Goal: Task Accomplishment & Management: Use online tool/utility

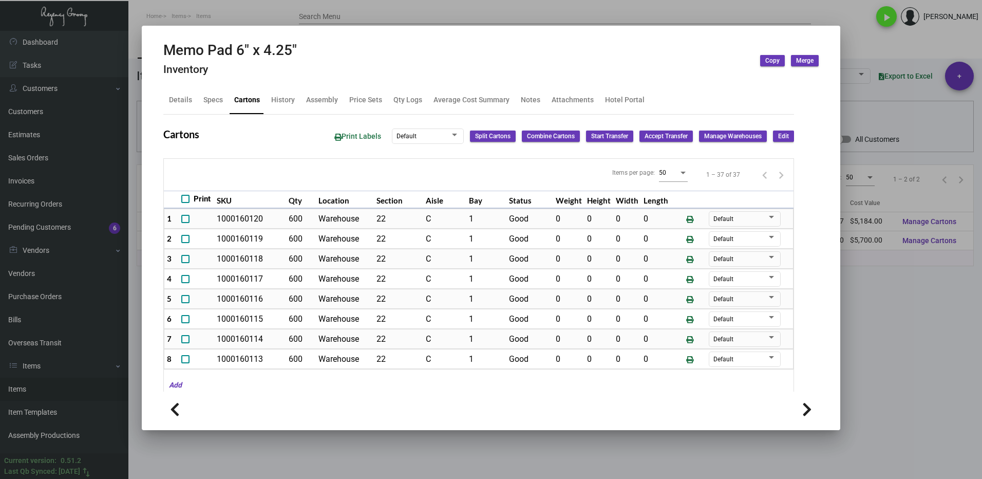
drag, startPoint x: 886, startPoint y: 342, endPoint x: 575, endPoint y: 224, distance: 333.0
click at [885, 340] on div at bounding box center [491, 239] width 982 height 479
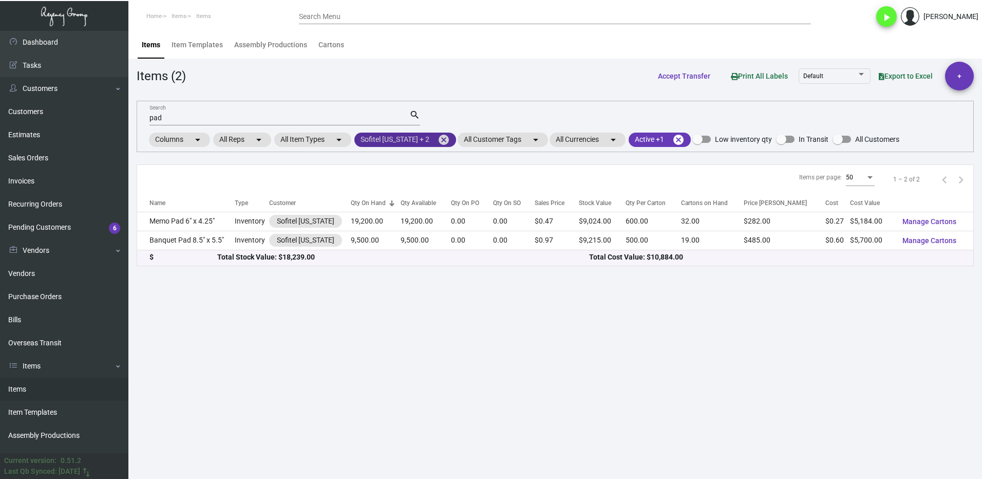
click at [437, 138] on mat-icon "cancel" at bounding box center [443, 140] width 12 height 12
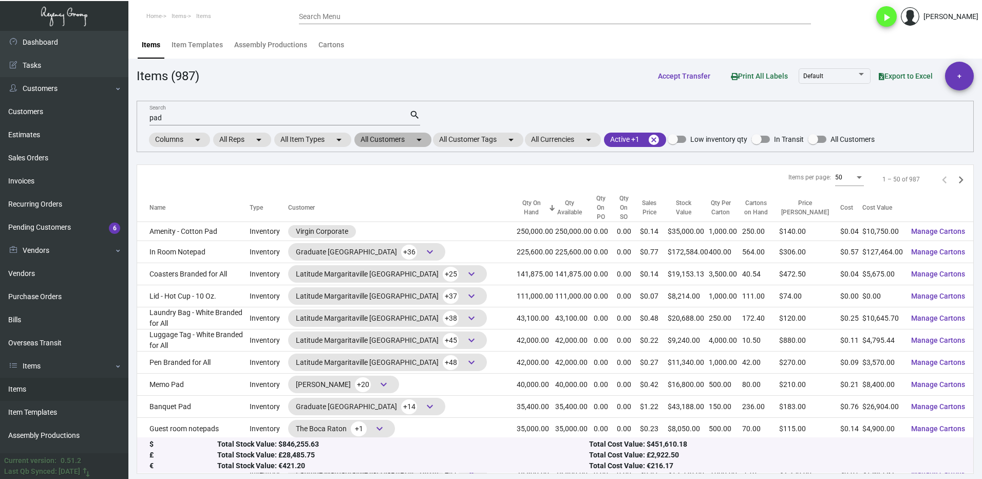
click at [396, 138] on mat-chip "All Customers arrow_drop_down" at bounding box center [392, 139] width 77 height 14
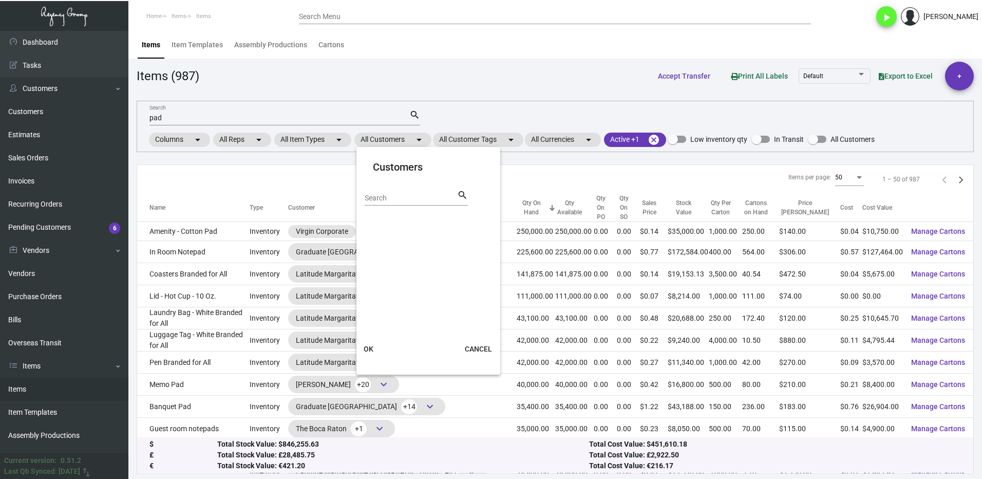
click at [418, 198] on input "Search" at bounding box center [411, 198] width 92 height 8
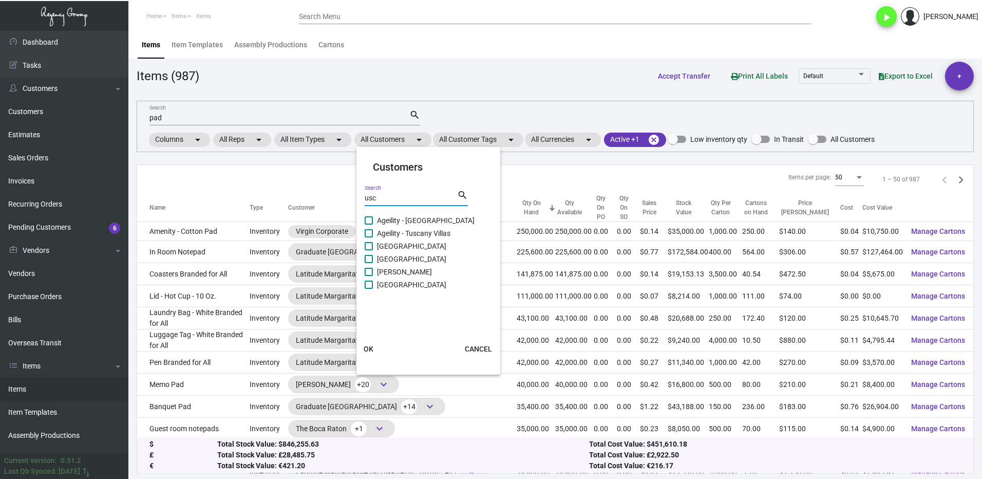
type input "usc"
click at [381, 279] on span "[GEOGRAPHIC_DATA]" at bounding box center [411, 284] width 69 height 12
click at [369, 289] on input "[GEOGRAPHIC_DATA]" at bounding box center [368, 289] width 1 height 1
checkbox input "true"
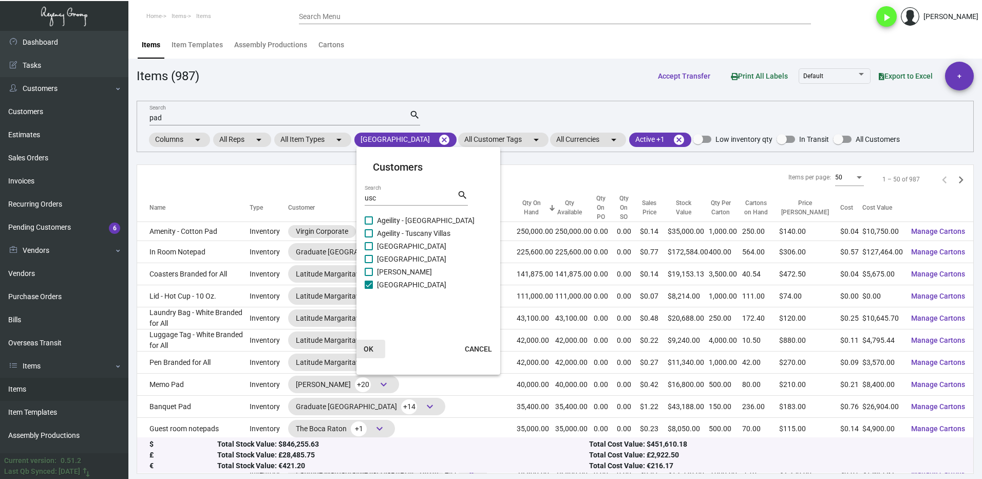
drag, startPoint x: 375, startPoint y: 349, endPoint x: 316, endPoint y: 201, distance: 159.2
click at [374, 348] on button "OK" at bounding box center [368, 348] width 33 height 18
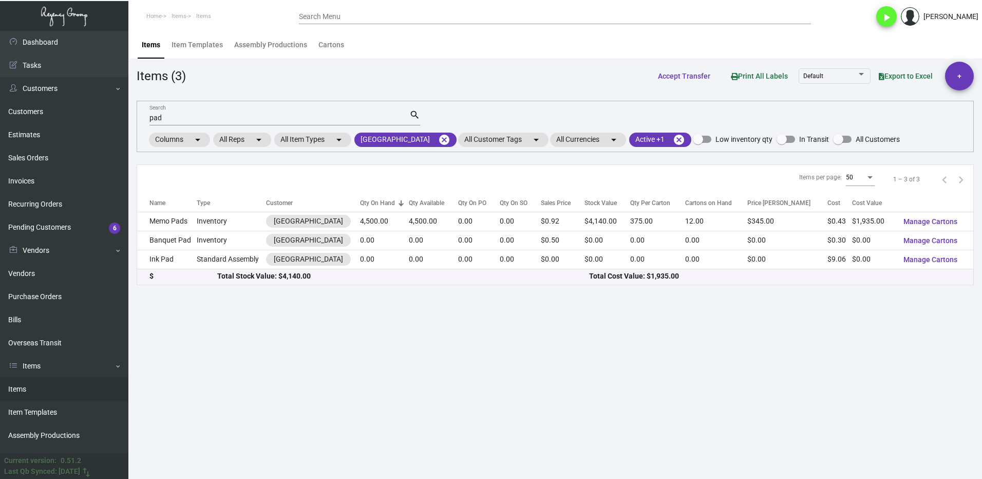
click at [179, 115] on input "pad" at bounding box center [279, 118] width 260 height 8
type input "p"
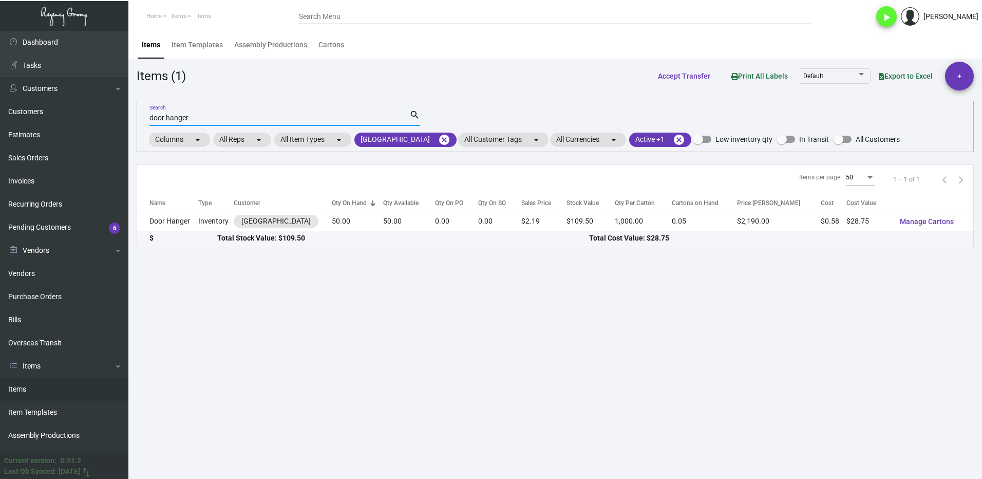
type input "door hanger"
click at [182, 219] on td "Door Hanger" at bounding box center [167, 221] width 61 height 19
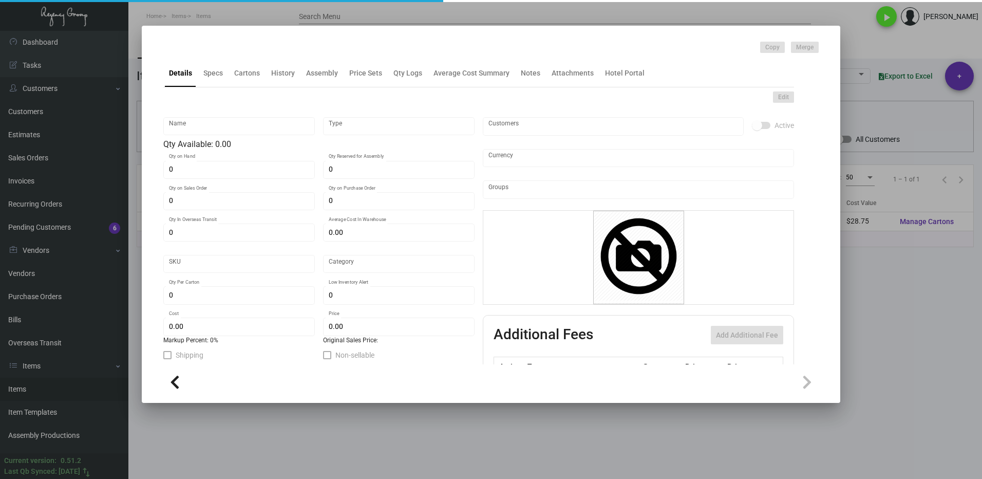
type input "Door Hanger"
type input "Inventory"
type input "50"
type input "$ 3.01875"
type input "1031-Door Hanger-59"
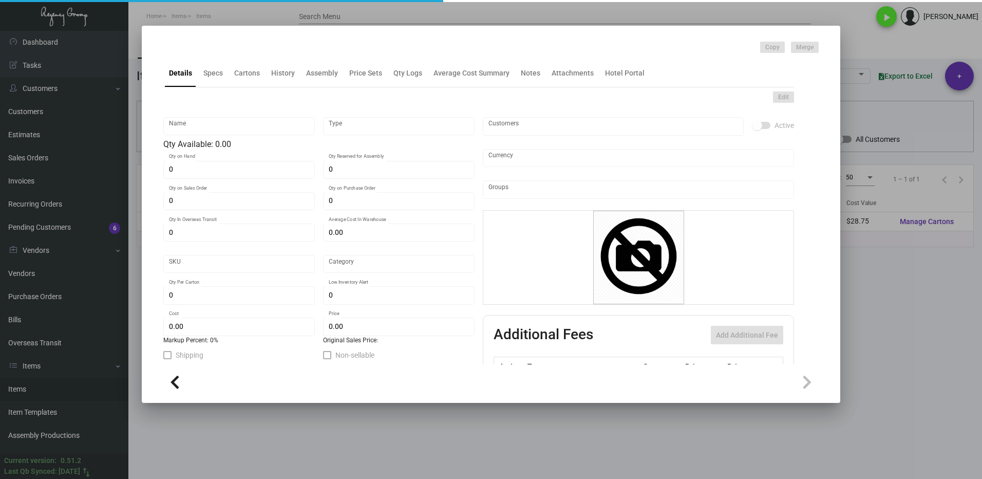
type input "Standard"
type input "1,000"
type input "200"
type input "$ 0.575"
type input "$ 2.19"
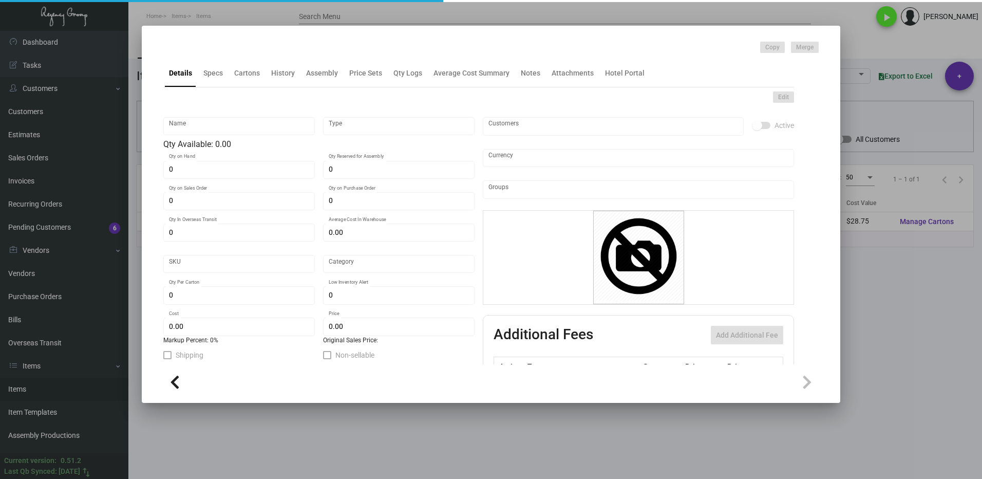
checkbox input "true"
type input "United States Dollar $"
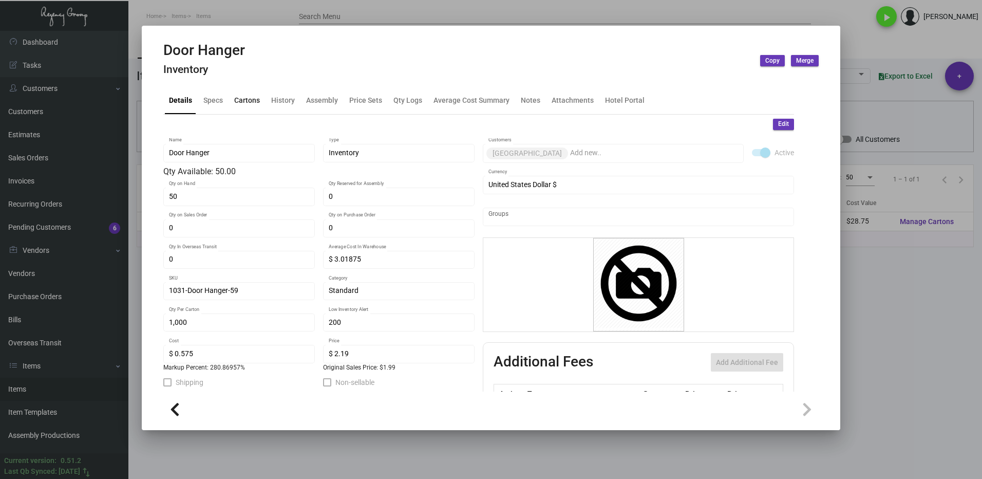
click at [246, 106] on div "Cartons" at bounding box center [247, 100] width 34 height 25
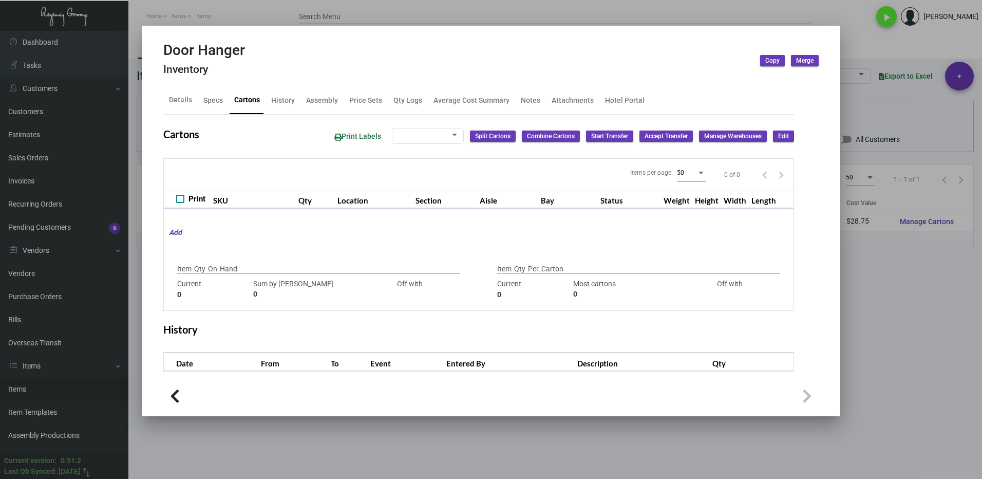
checkbox input "true"
type input "50"
type input "0"
type input "1,000"
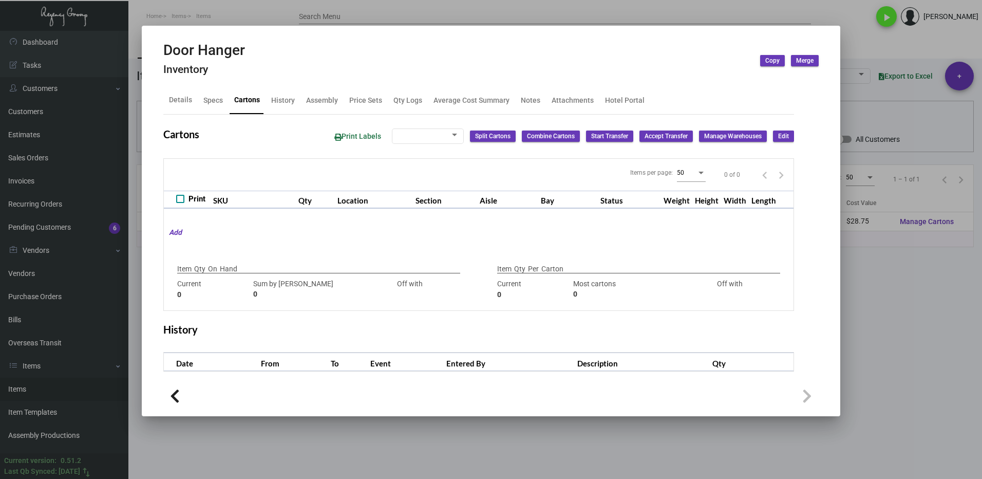
type input "500"
type input "+500"
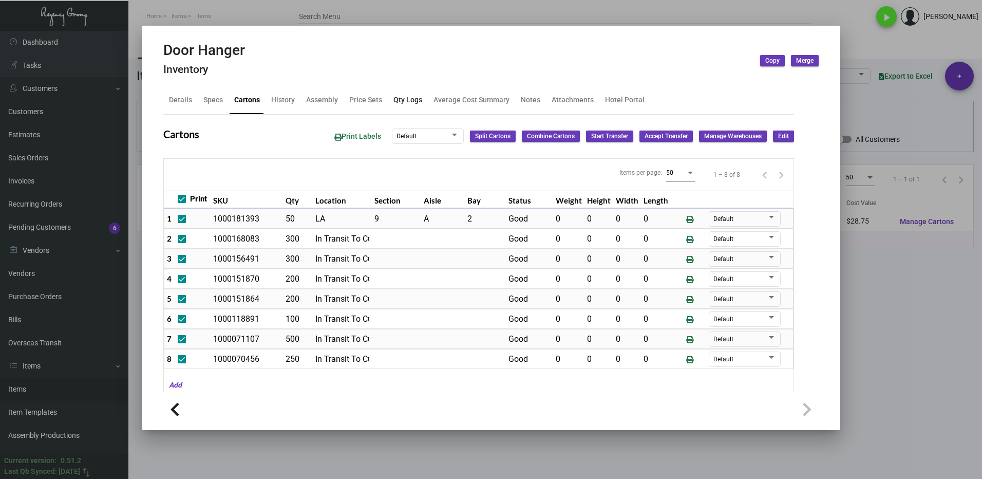
click at [408, 103] on div "Qty Logs" at bounding box center [407, 99] width 29 height 11
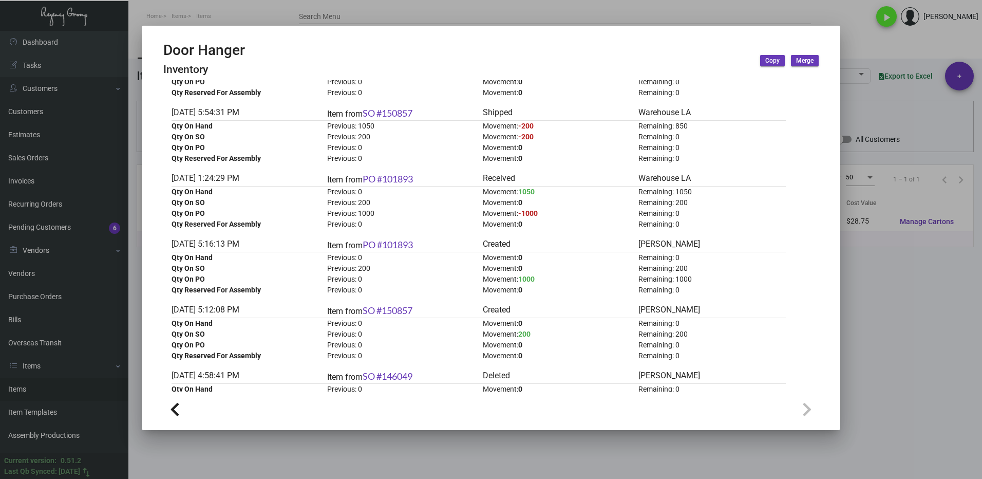
scroll to position [822, 0]
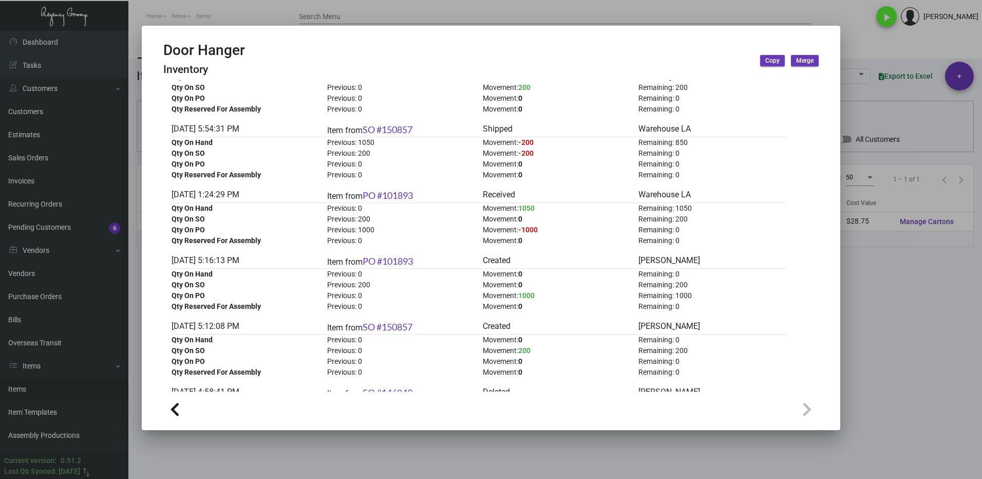
click at [893, 295] on div at bounding box center [491, 239] width 982 height 479
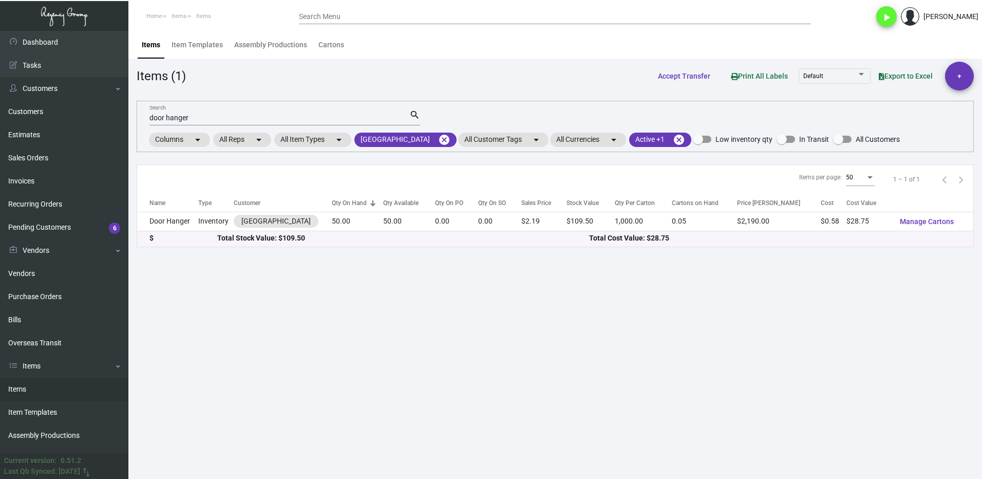
click at [195, 119] on input "door hanger" at bounding box center [279, 118] width 260 height 8
type input "d"
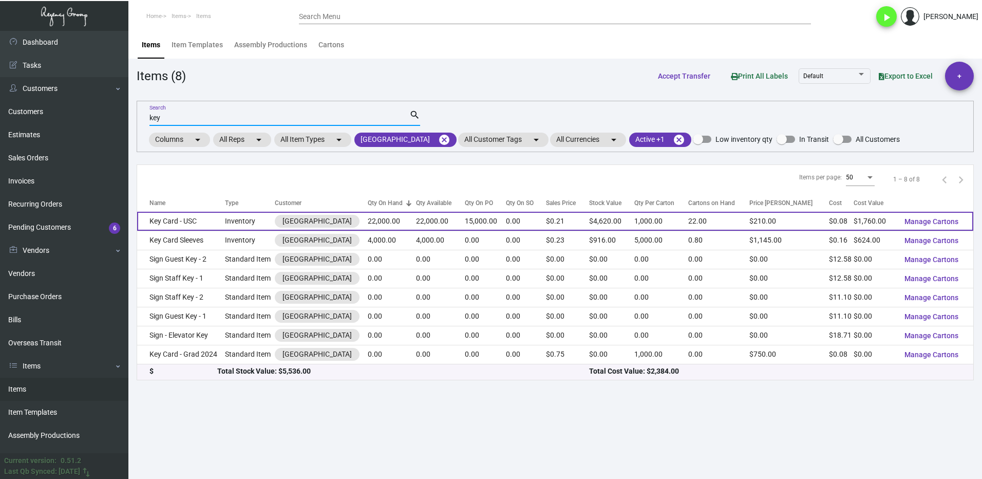
type input "key"
click at [210, 223] on td "Key Card - USC" at bounding box center [181, 221] width 88 height 19
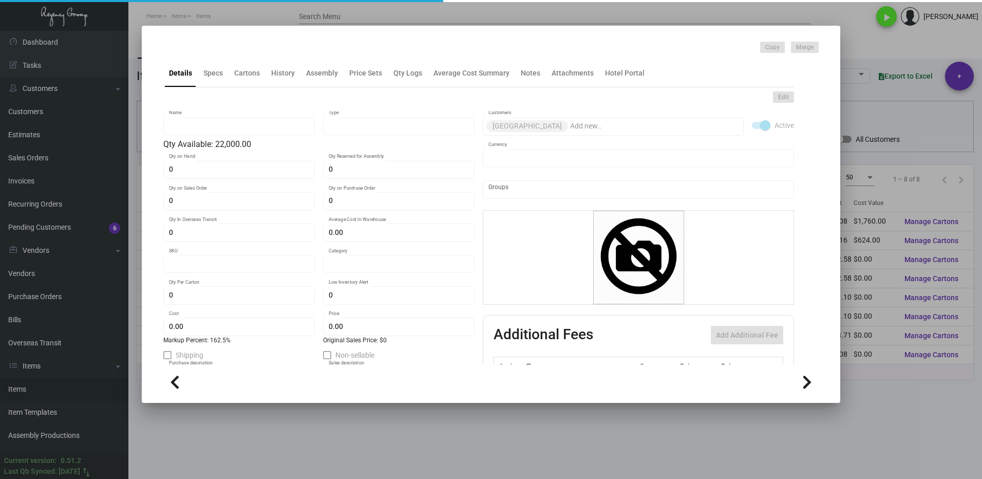
type input "Key Card - USC"
type input "Inventory"
type input "22,000"
type input "15,000"
type input "30,000"
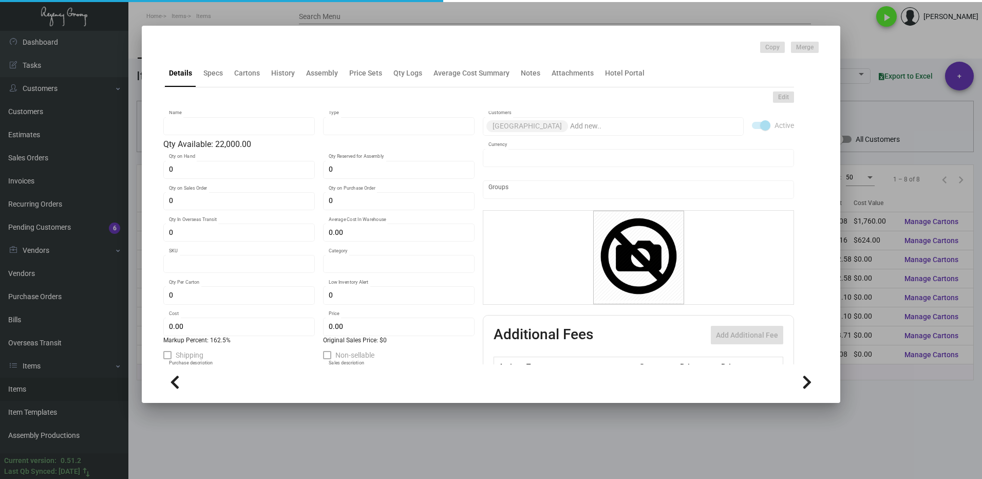
type input "$ 0.08286"
type input "3302"
type input "Standard"
type input "1,000"
type input "6,000"
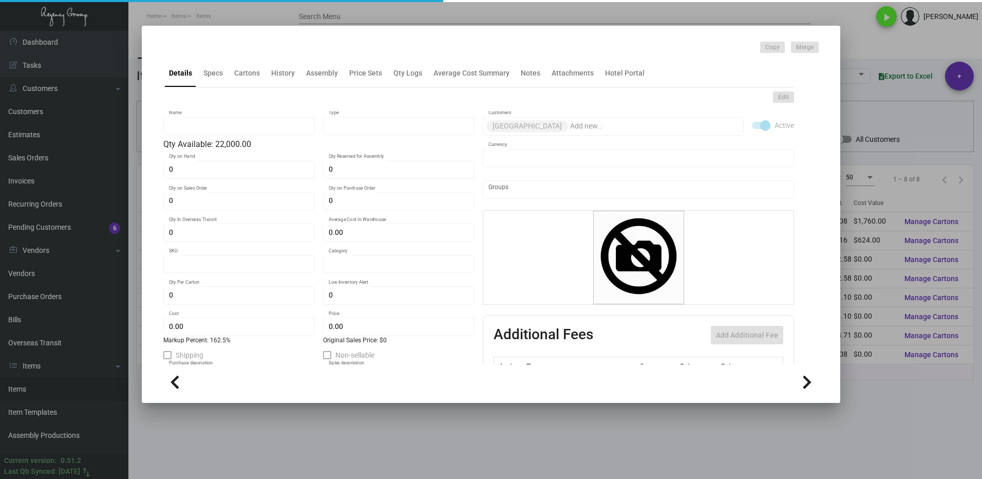
type input "$ 0.08"
type input "$ 0.21"
type textarea "USC Keys: Size CR80, #30 mill white glossy laminated PVC plastic stock, printin…"
checkbox input "true"
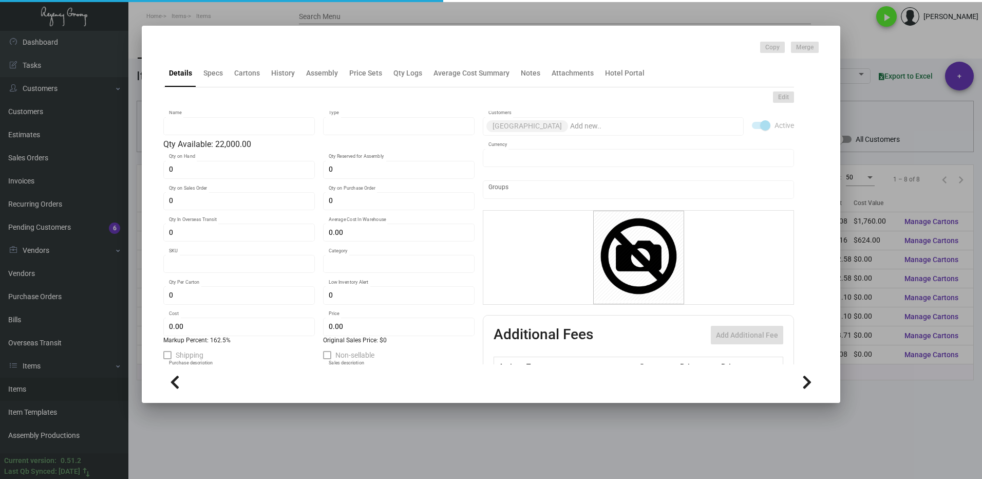
checkbox input "true"
type input "United States Dollar $"
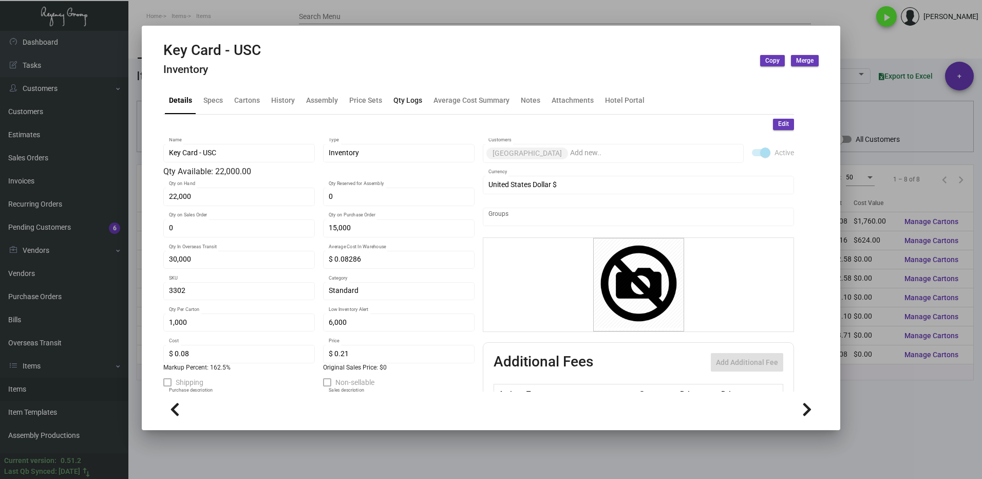
click at [406, 104] on div "Qty Logs" at bounding box center [407, 99] width 29 height 11
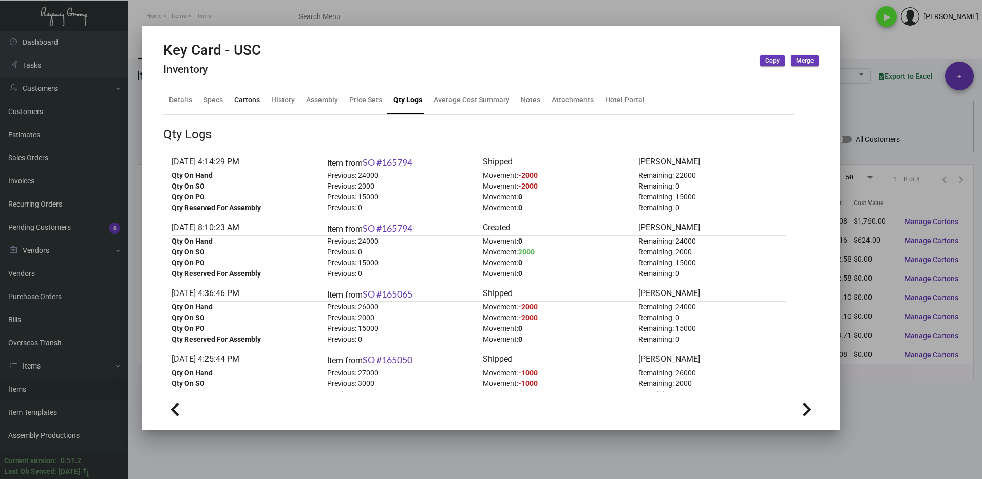
click at [242, 106] on div "Cartons" at bounding box center [247, 100] width 34 height 25
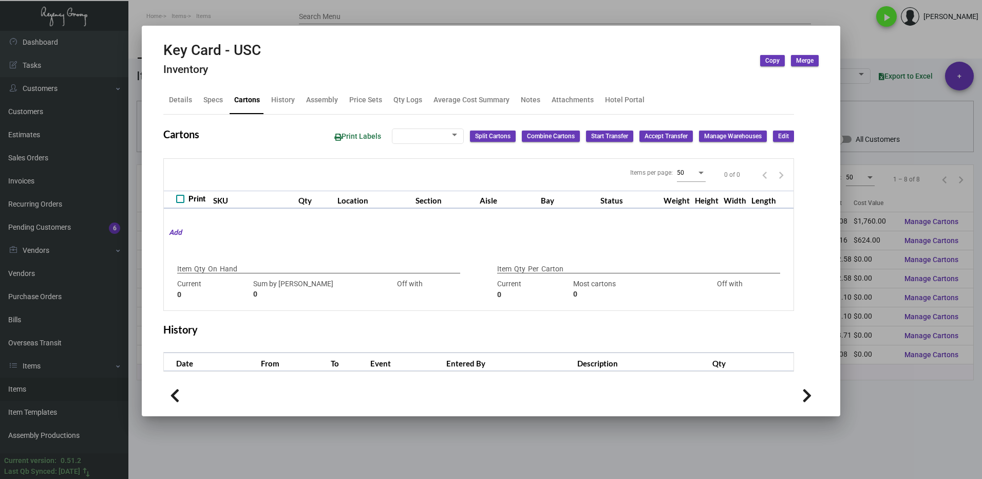
type input "22,000"
type input "22000"
type input "0"
type input "1,000"
type input "1000"
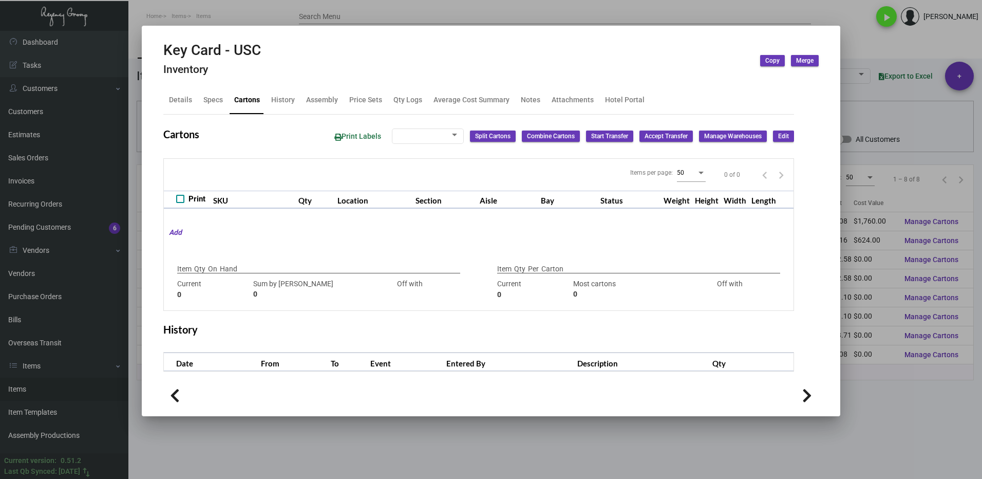
type input "0"
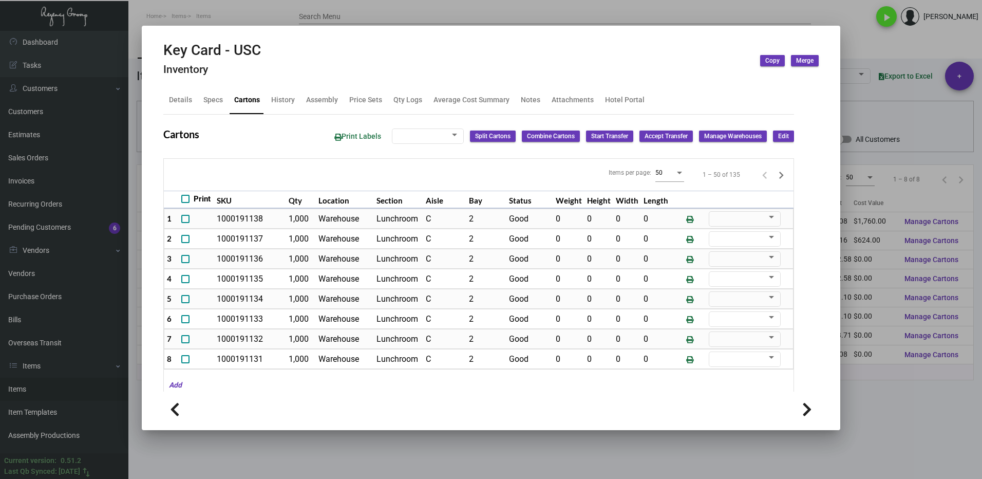
click at [866, 411] on div at bounding box center [491, 239] width 982 height 479
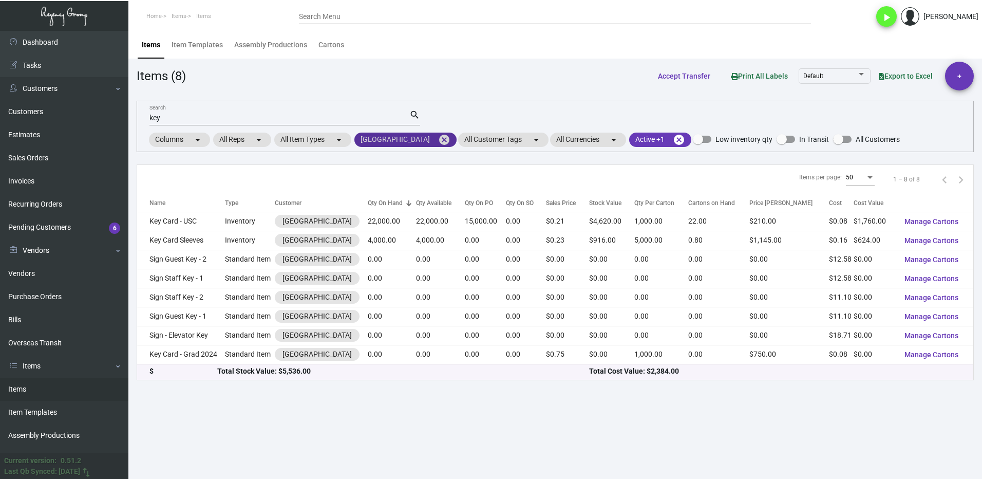
click at [438, 138] on mat-icon "cancel" at bounding box center [444, 140] width 12 height 12
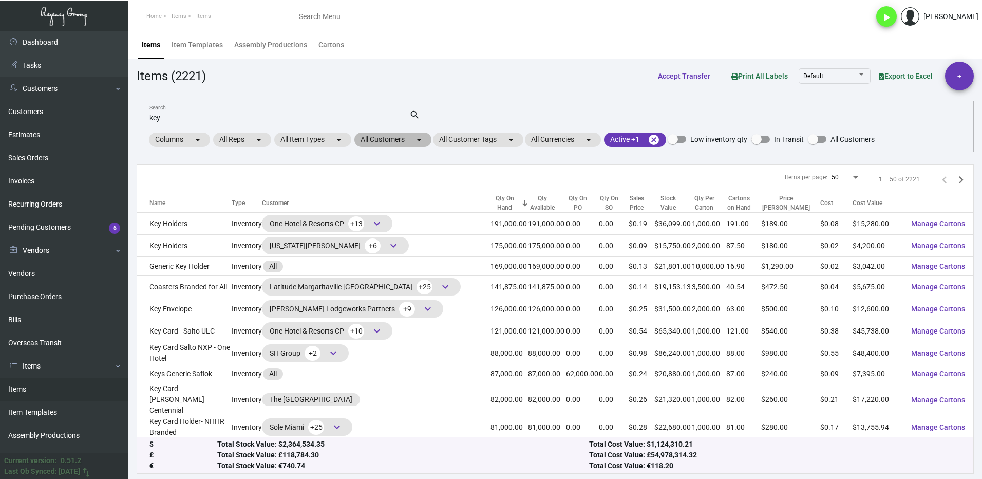
click at [364, 136] on mat-chip "All Customers arrow_drop_down" at bounding box center [392, 139] width 77 height 14
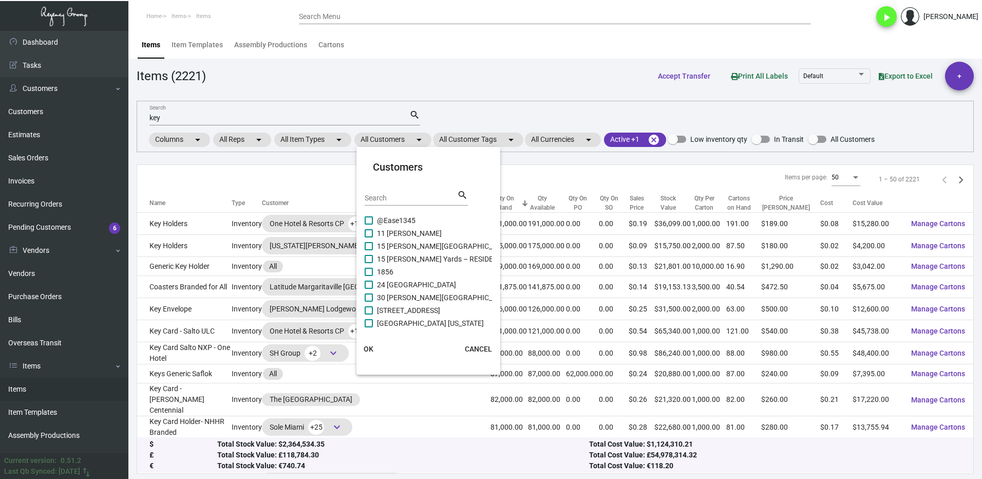
click at [390, 196] on input "Search" at bounding box center [411, 198] width 92 height 8
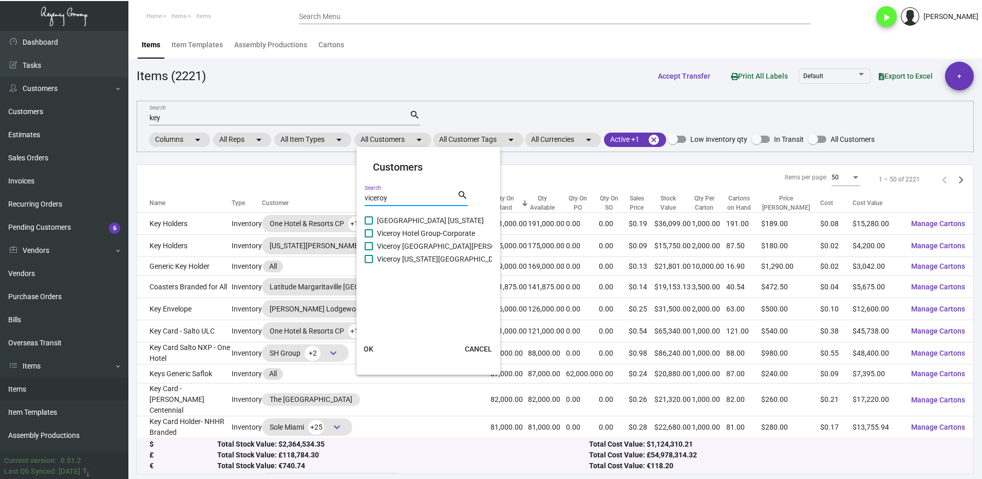
type input "viceroy"
click at [375, 248] on label "Viceroy [GEOGRAPHIC_DATA][PERSON_NAME]" at bounding box center [446, 246] width 162 height 12
click at [369, 250] on input "Viceroy [GEOGRAPHIC_DATA][PERSON_NAME]" at bounding box center [368, 250] width 1 height 1
checkbox input "true"
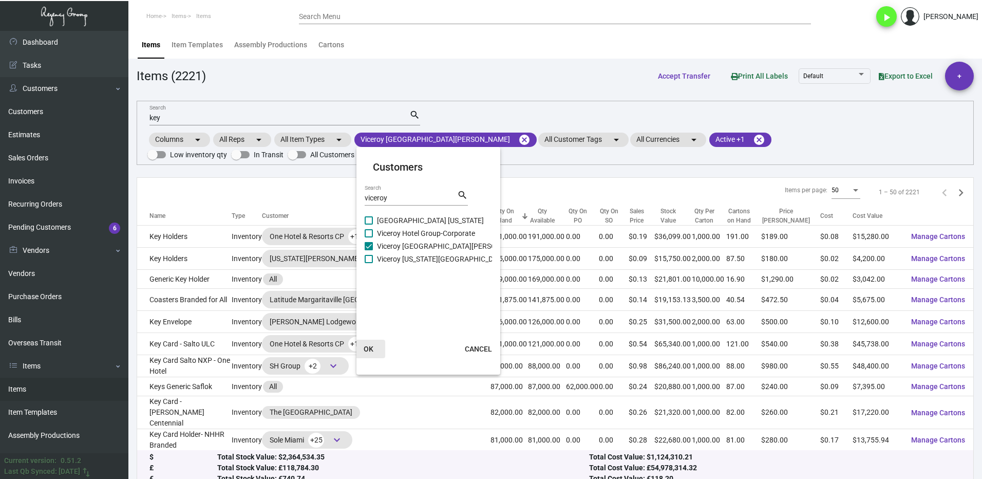
click at [371, 343] on button "OK" at bounding box center [368, 348] width 33 height 18
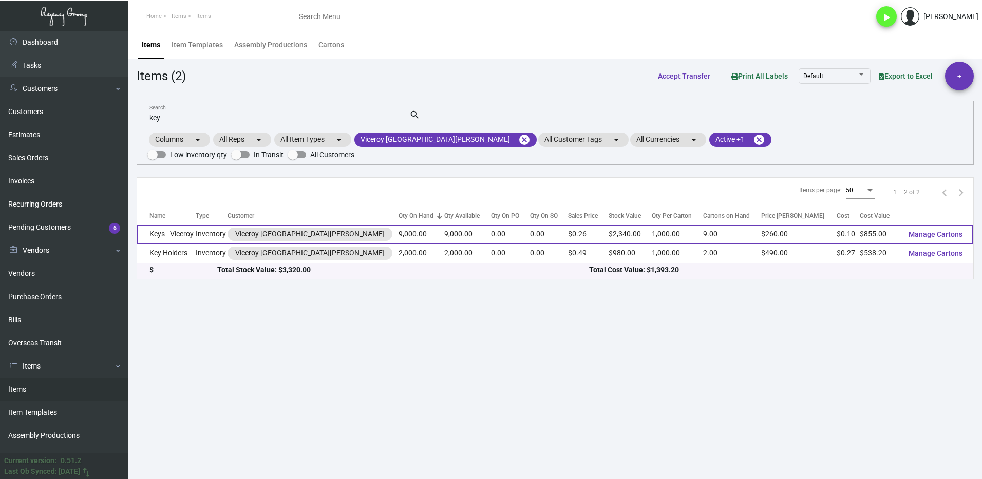
click at [192, 224] on td "Keys - Viceroy" at bounding box center [166, 233] width 59 height 19
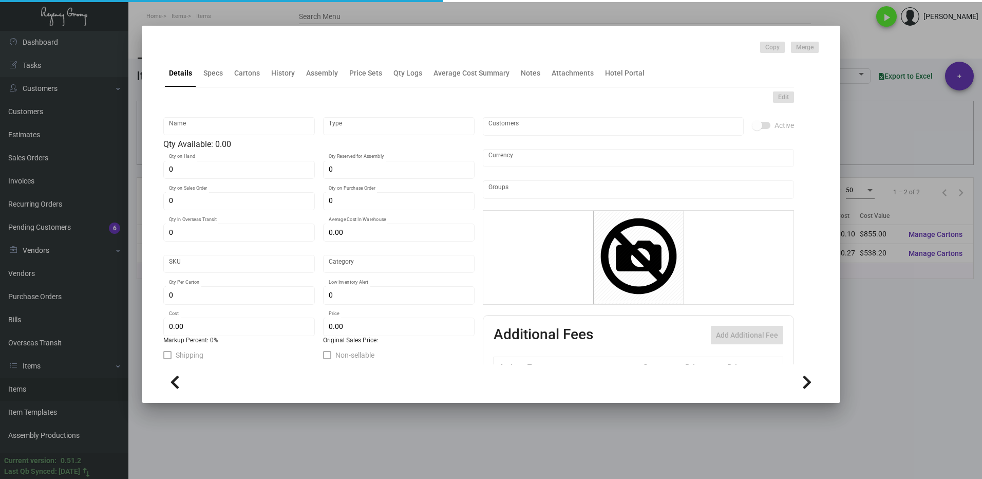
type input "Keys - Viceroy"
type input "Inventory"
type input "9,000"
type input "20,000"
type input "$ 0.125"
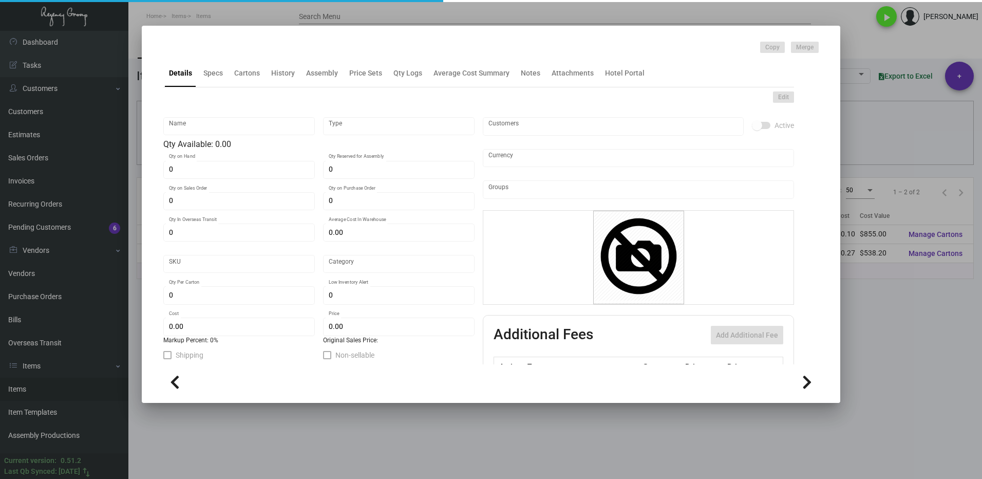
type input "3332"
type input "Standard"
type input "1,000"
type input "5,000"
type input "$ 0.095"
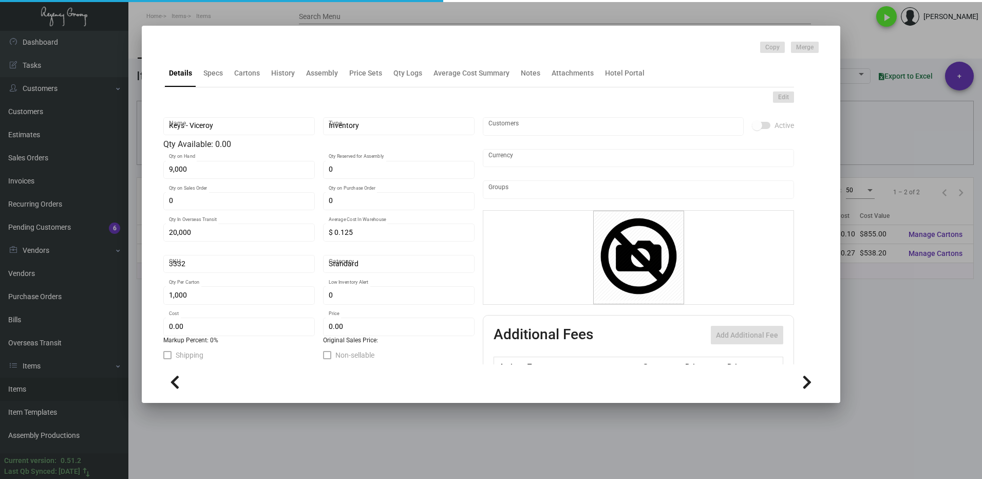
type input "$ 0.26"
type textarea "Key Cards: Size CR80, #30 mill white Glossy laminated PVC plastic material, pri…"
checkbox input "true"
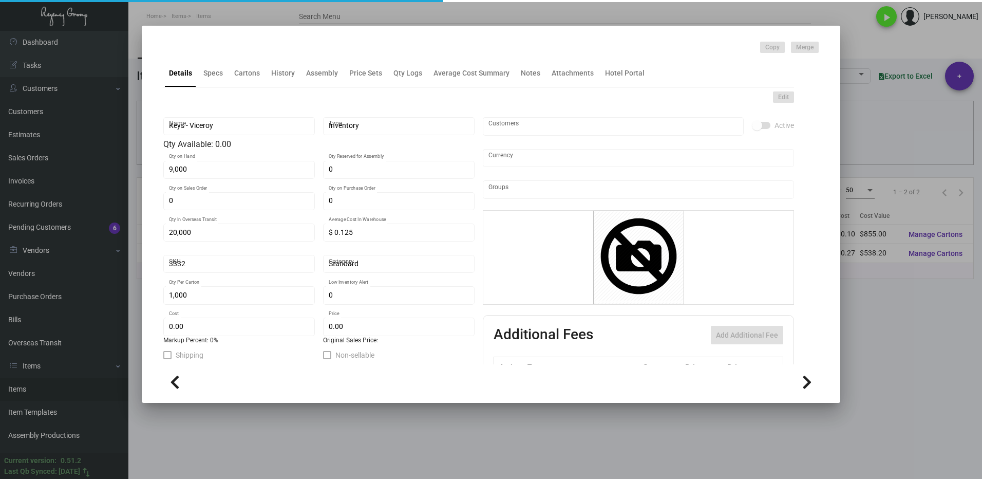
type input "United States Dollar $"
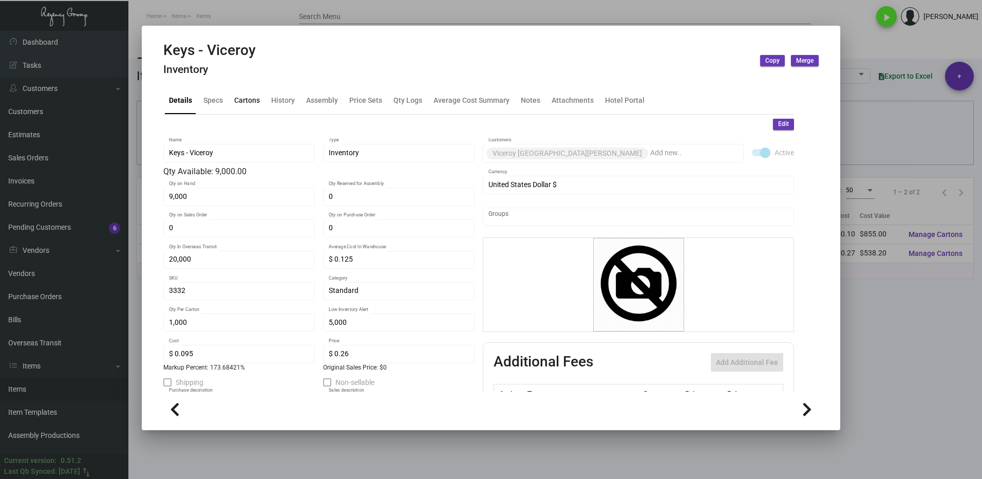
click at [242, 104] on div "Cartons" at bounding box center [247, 99] width 26 height 11
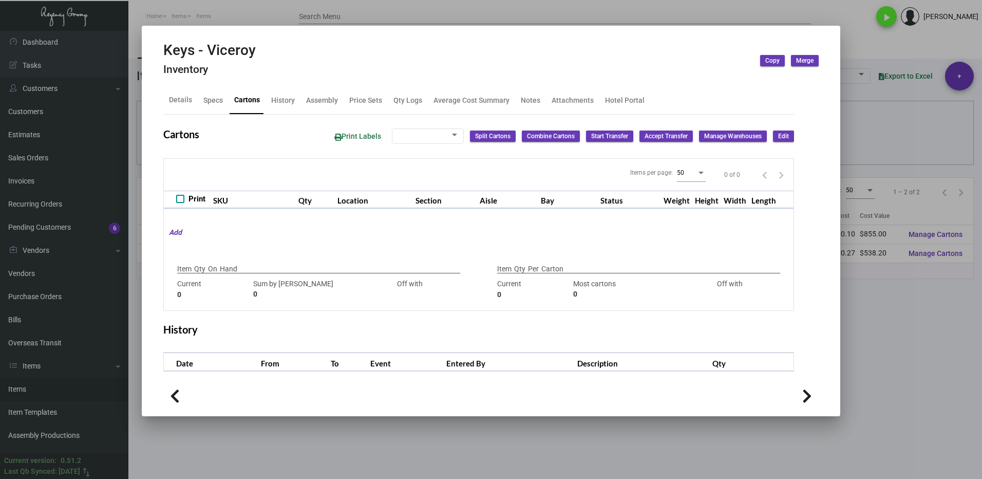
type input "9,000"
type input "7000"
type input "+2000"
type input "1,000"
type input "1000"
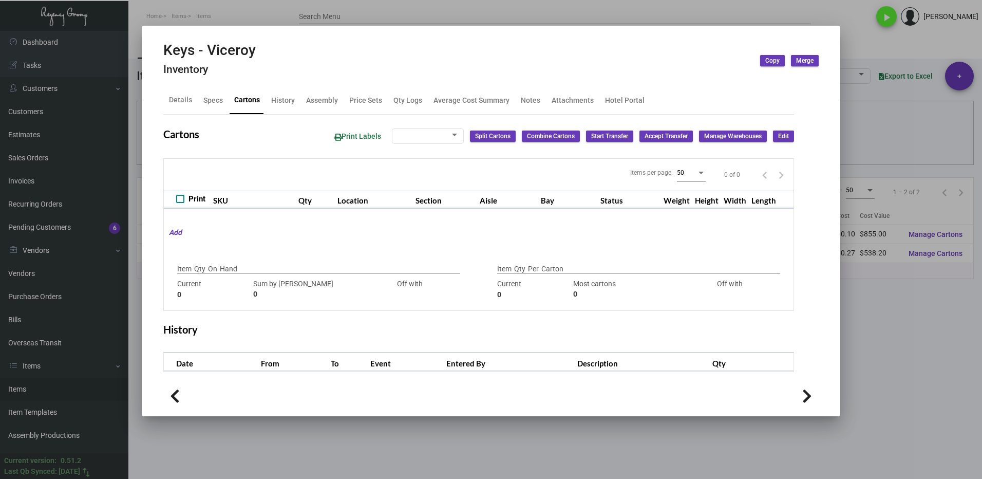
type input "0"
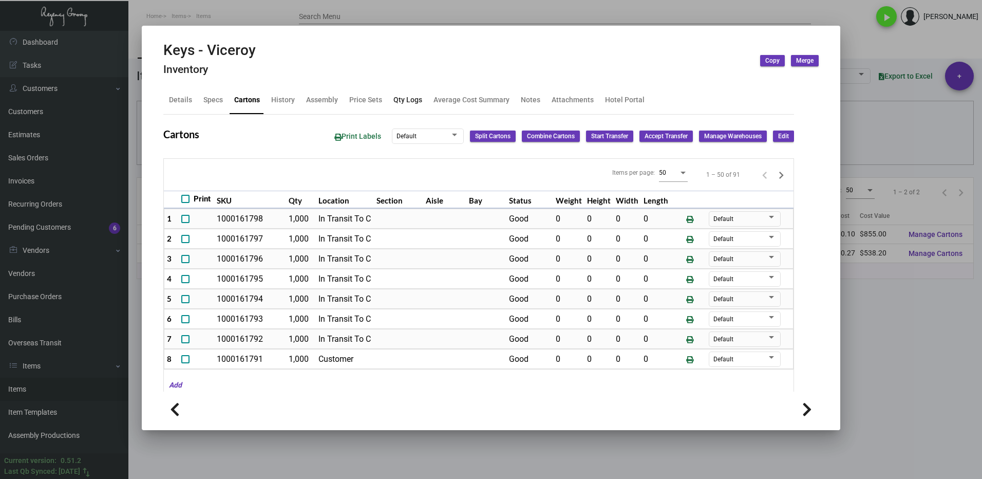
click at [408, 104] on div "Qty Logs" at bounding box center [407, 99] width 29 height 11
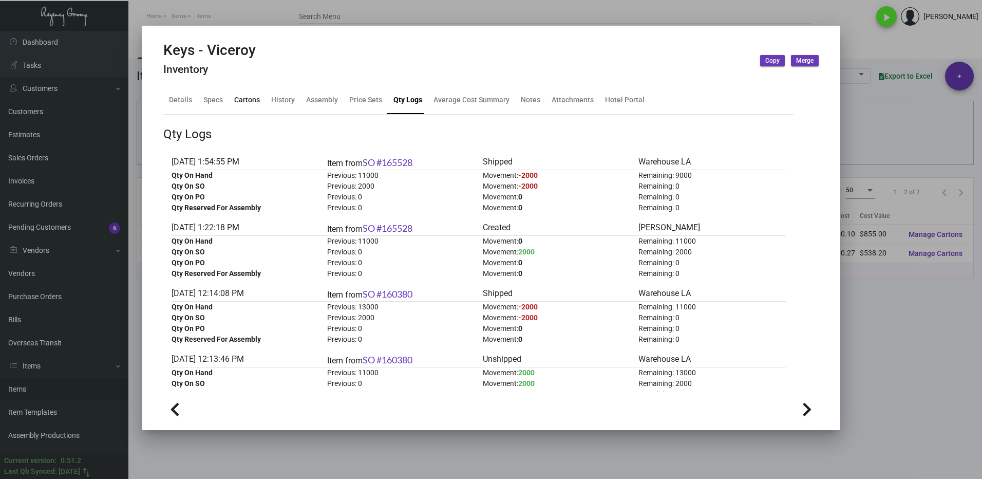
click at [253, 101] on div "Cartons" at bounding box center [247, 99] width 26 height 11
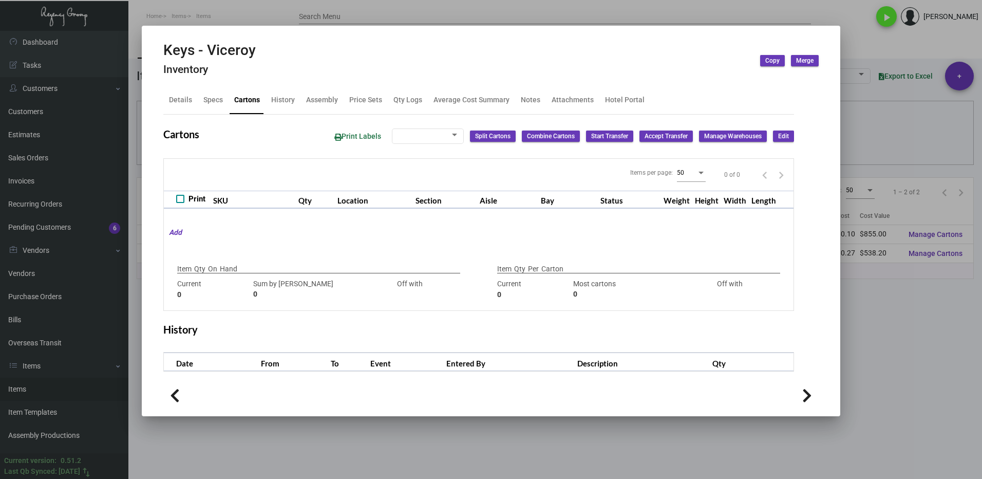
type input "9,000"
type input "7000"
type input "+2000"
type input "1,000"
type input "1000"
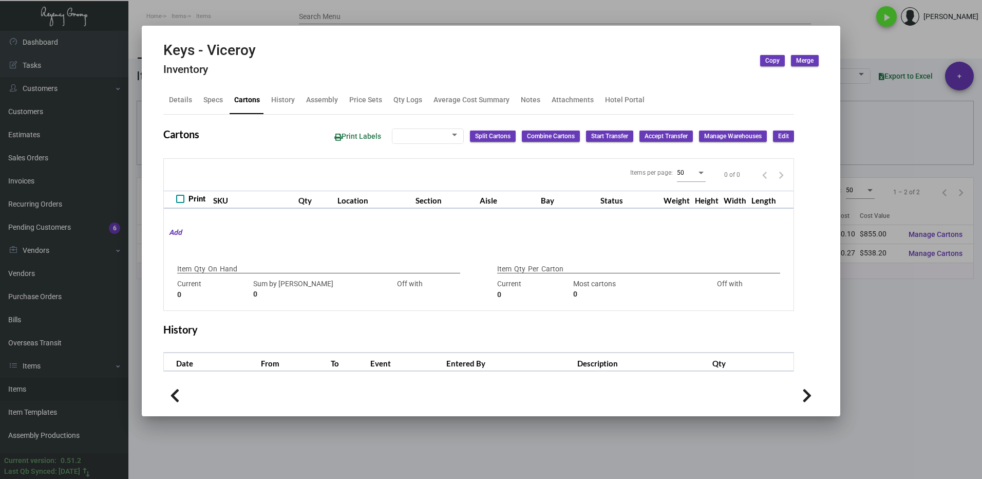
type input "0"
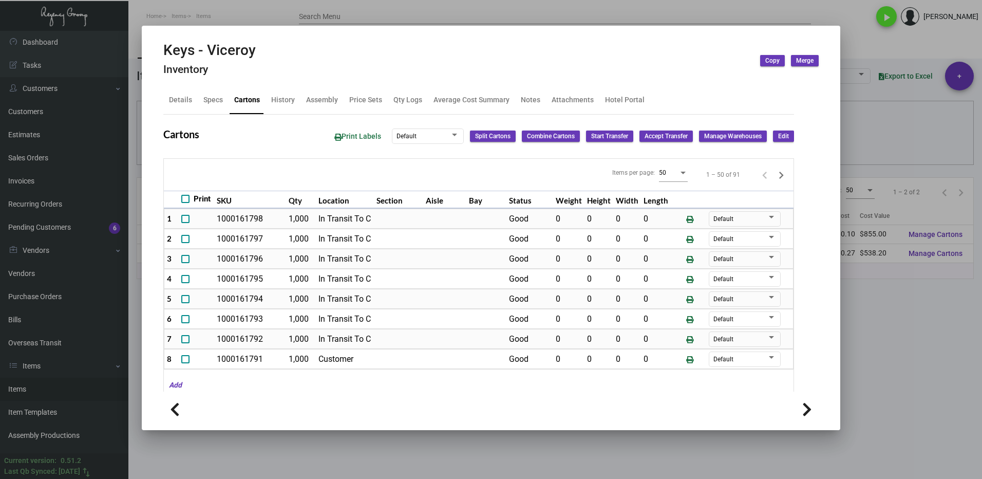
click at [906, 366] on div at bounding box center [491, 239] width 982 height 479
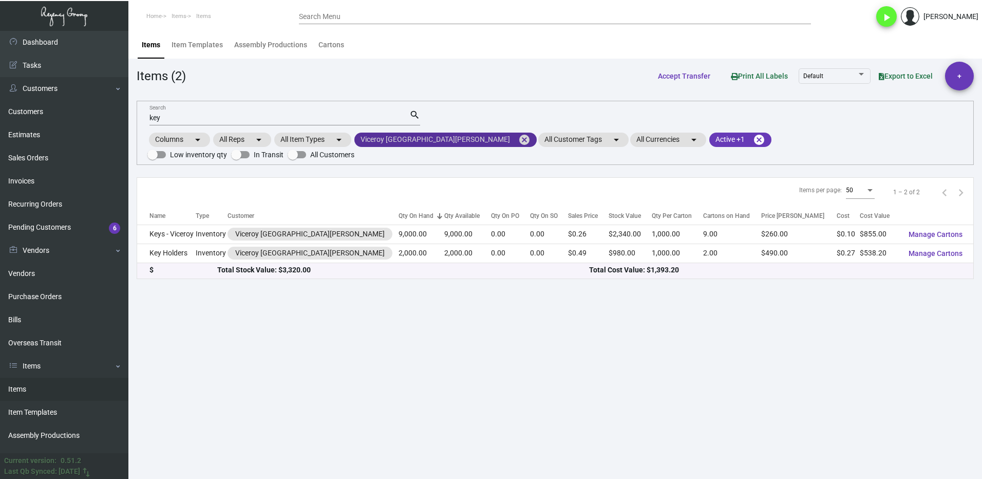
click at [518, 138] on mat-icon "cancel" at bounding box center [524, 140] width 12 height 12
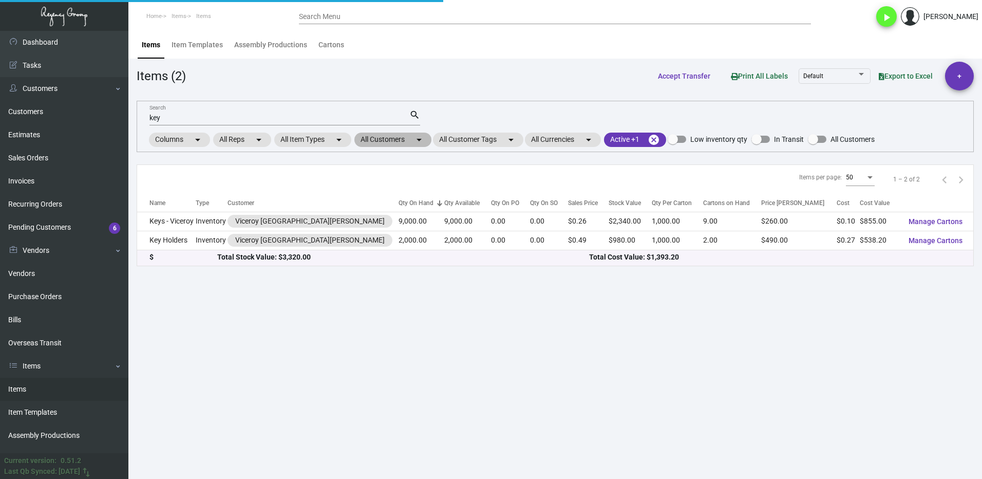
click at [390, 146] on mat-chip "All Customers arrow_drop_down" at bounding box center [392, 139] width 77 height 14
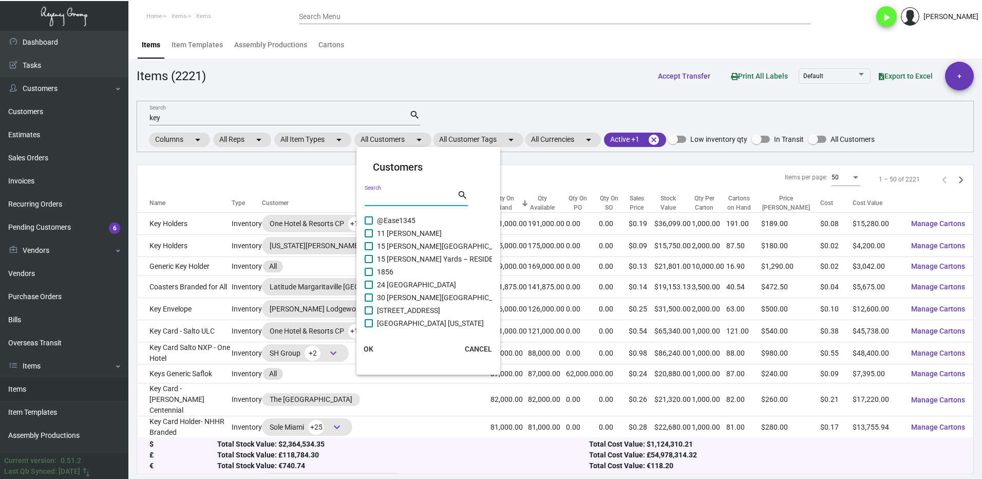
click at [401, 196] on input "Search" at bounding box center [411, 198] width 92 height 8
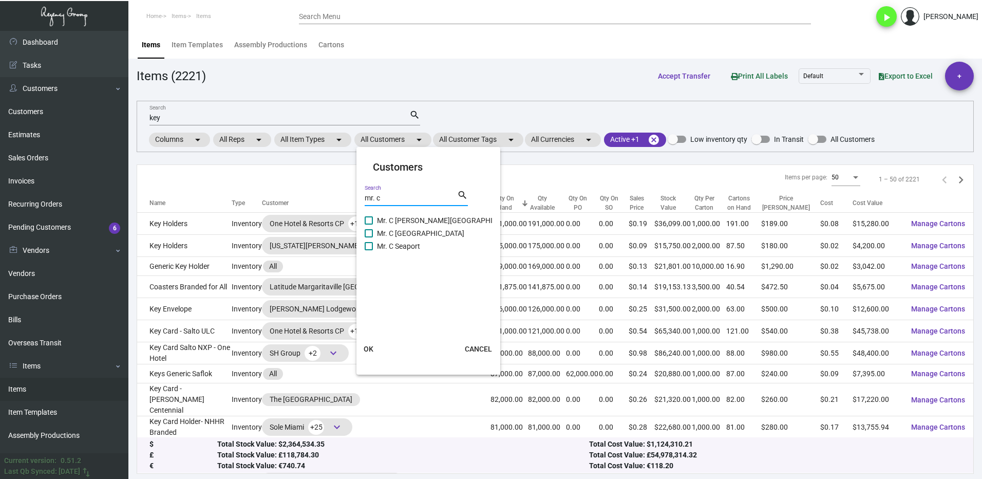
type input "mr. c"
click at [379, 234] on span "Mr. C [GEOGRAPHIC_DATA]" at bounding box center [420, 233] width 87 height 12
click at [369, 237] on input "Mr. C [GEOGRAPHIC_DATA]" at bounding box center [368, 237] width 1 height 1
checkbox input "true"
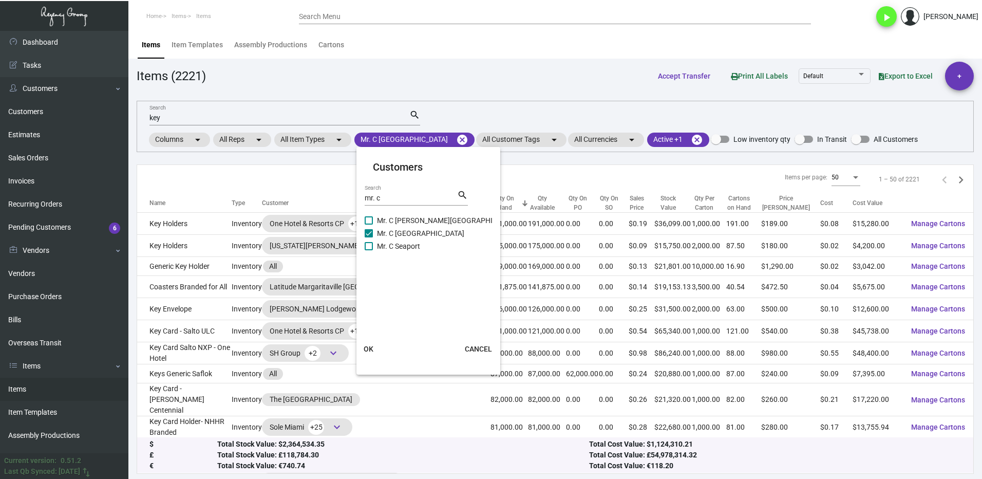
click at [369, 351] on span "OK" at bounding box center [369, 349] width 10 height 8
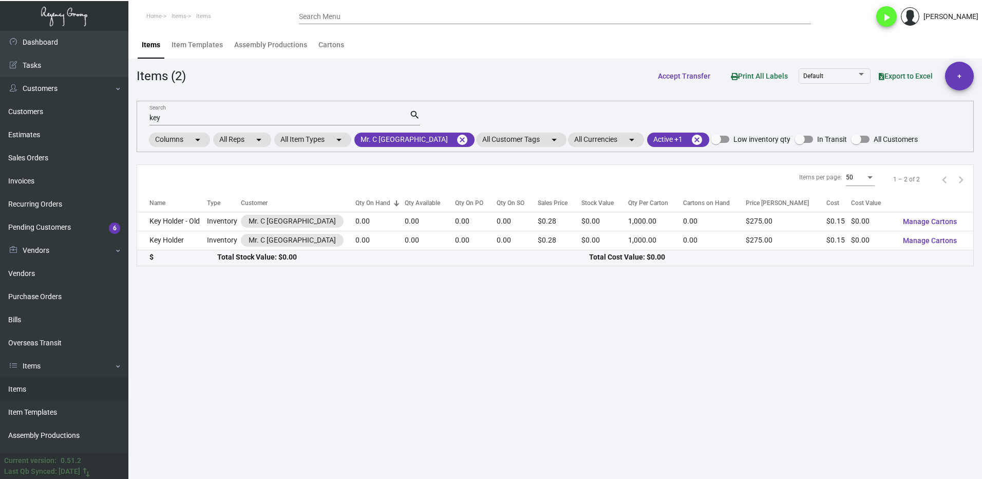
click at [176, 115] on input "key" at bounding box center [279, 118] width 260 height 8
type input "k"
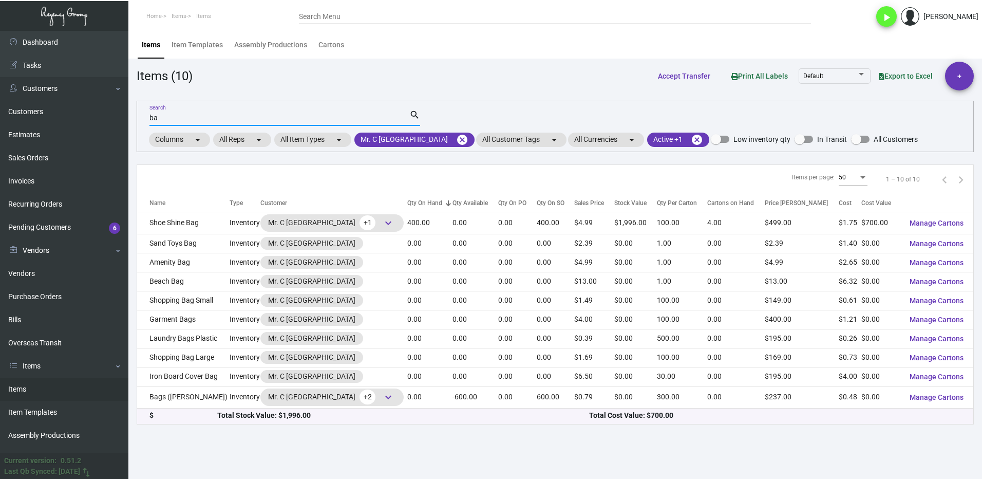
type input "b"
